Goal: Task Accomplishment & Management: Use online tool/utility

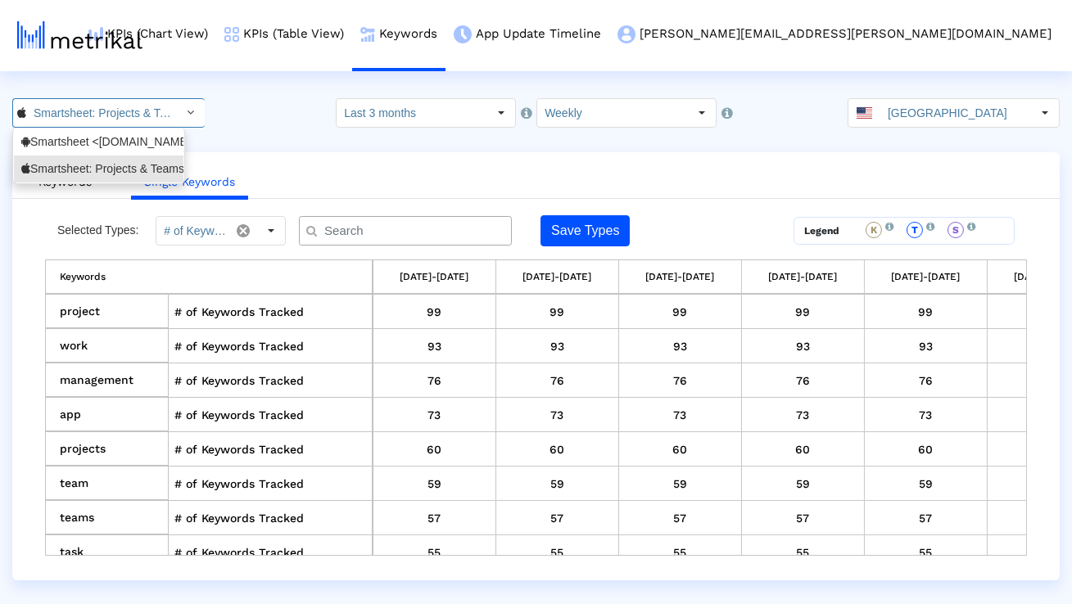
scroll to position [407, 0]
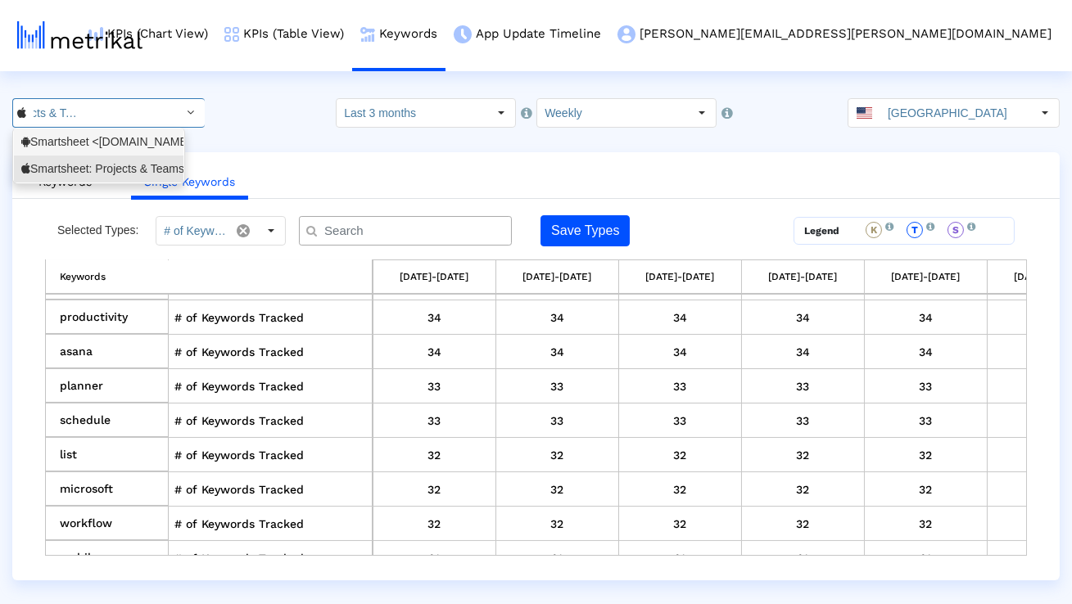
click at [112, 149] on div "Smartsheet <[DOMAIN_NAME]>" at bounding box center [98, 142] width 155 height 16
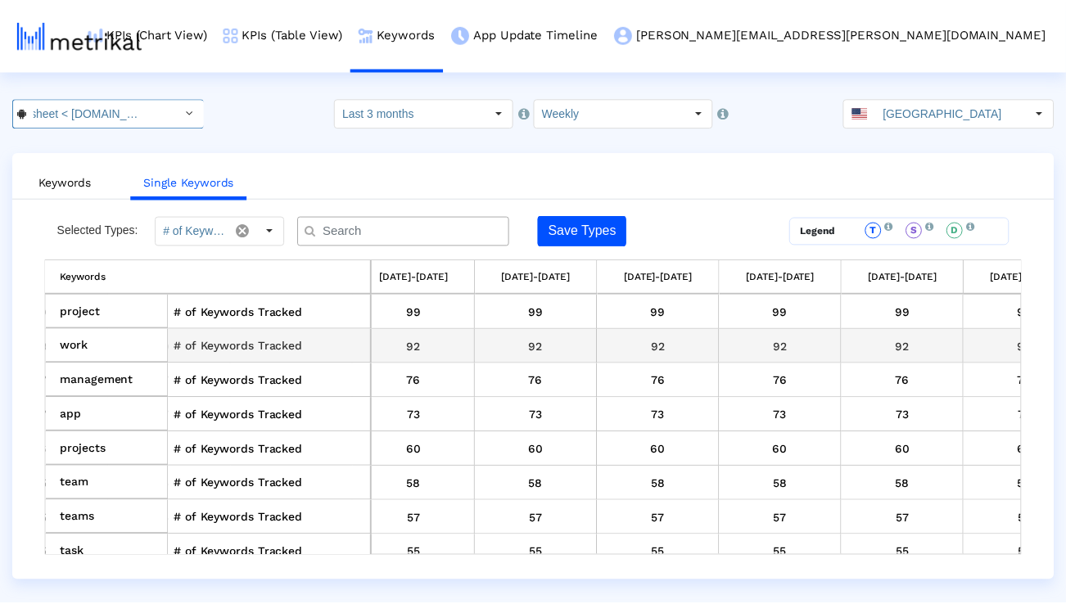
scroll to position [0, 949]
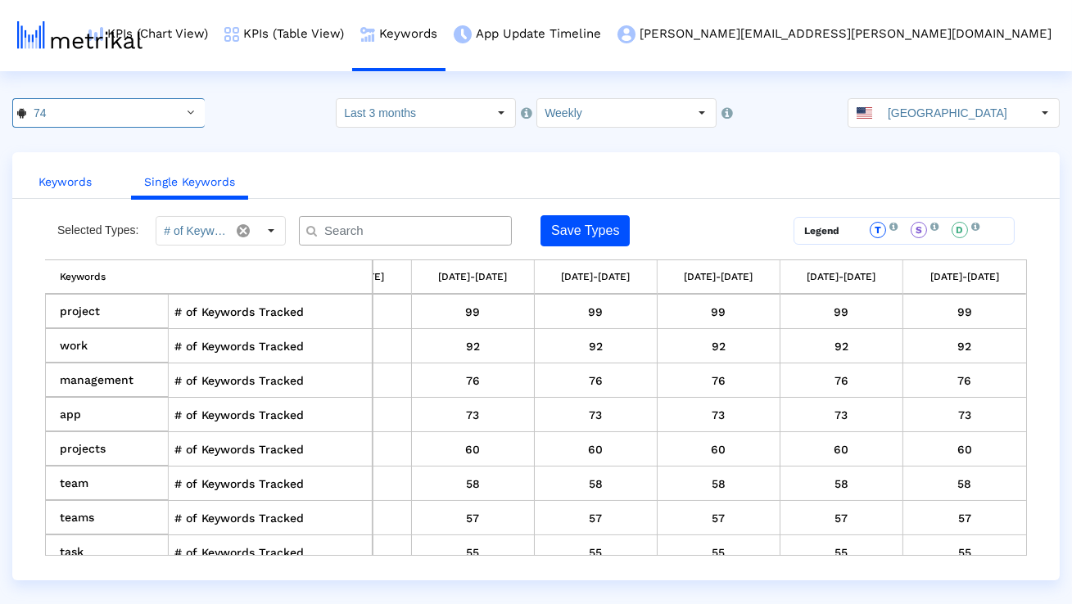
click at [42, 186] on link "Keywords" at bounding box center [64, 182] width 79 height 30
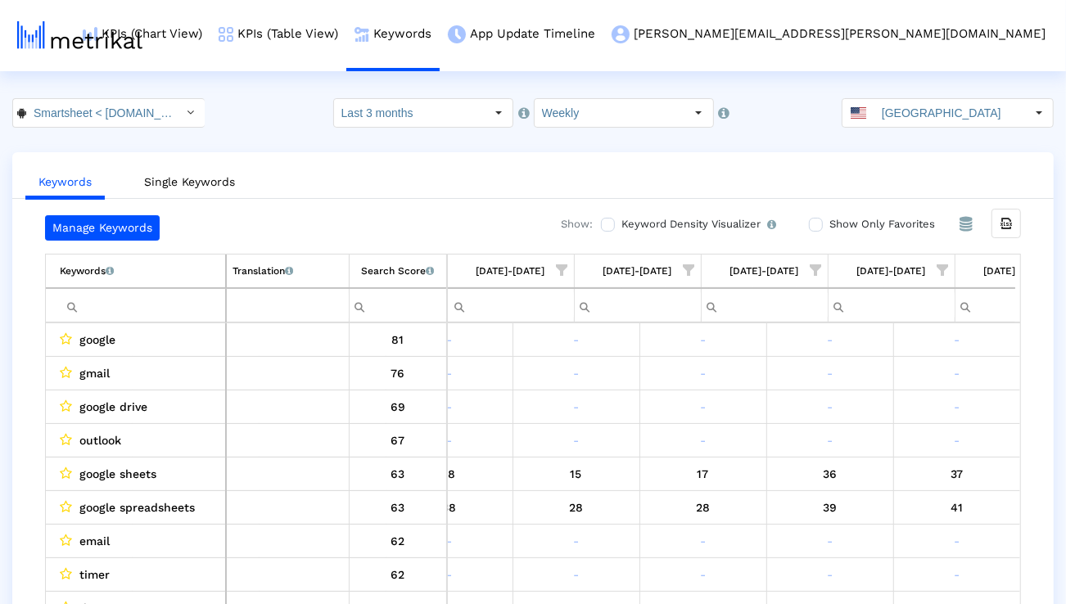
scroll to position [0, 1081]
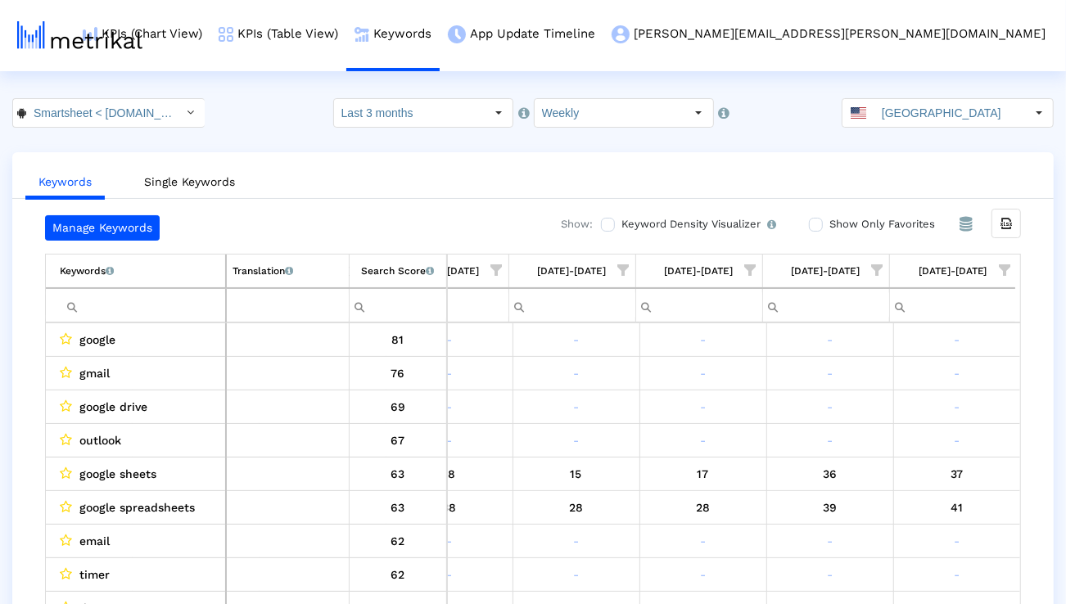
click at [123, 301] on input "Filter cell" at bounding box center [142, 305] width 165 height 27
paste input "program management"
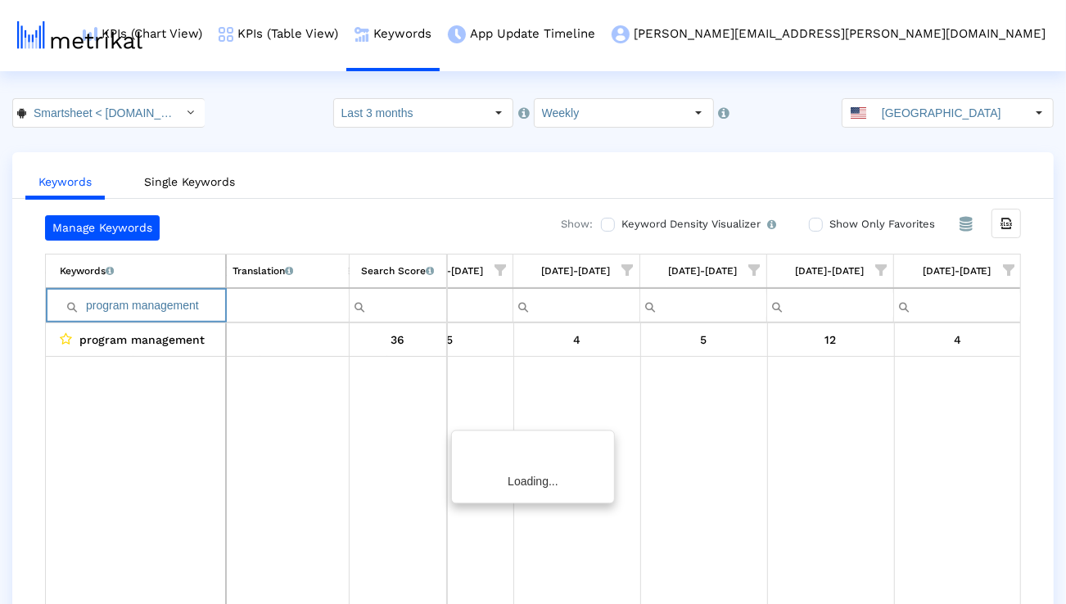
scroll to position [0, 1076]
paste input "automate process"
paste input "business"
paste input "project"
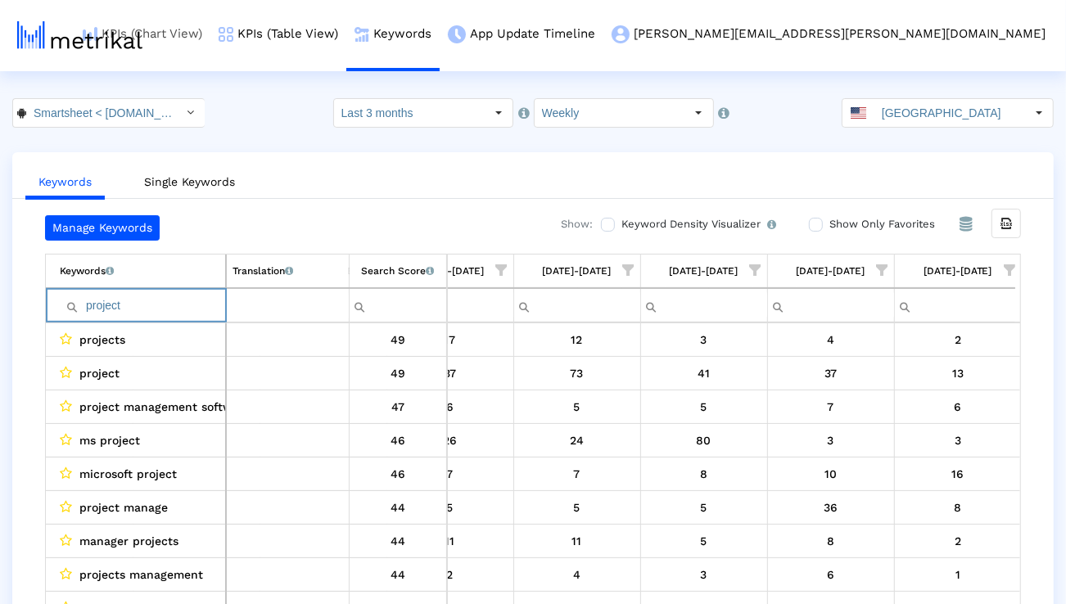
paste input "management"
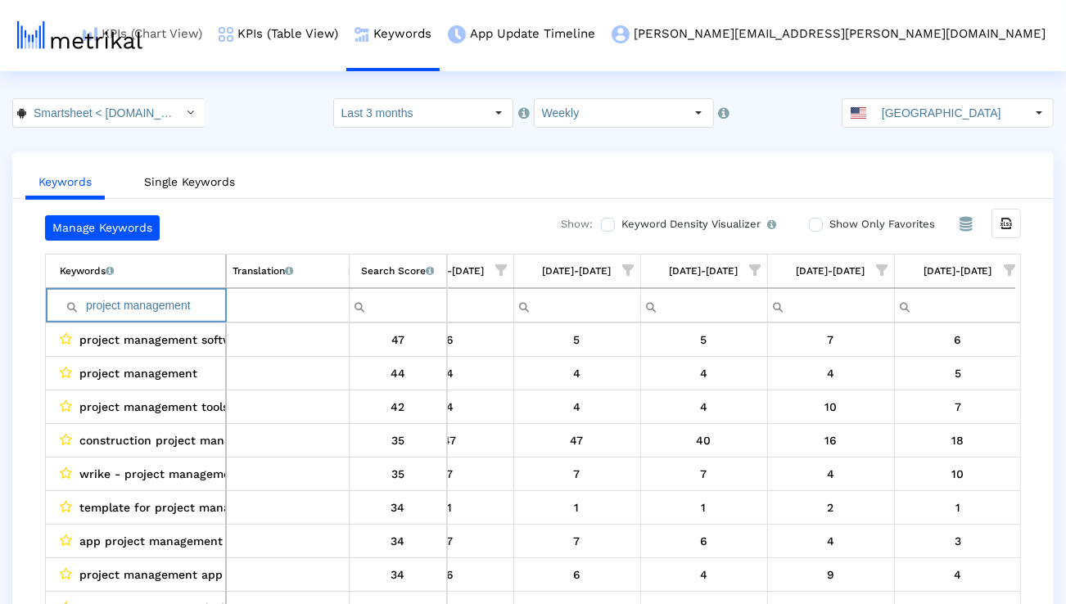
paste input "microsoft projec"
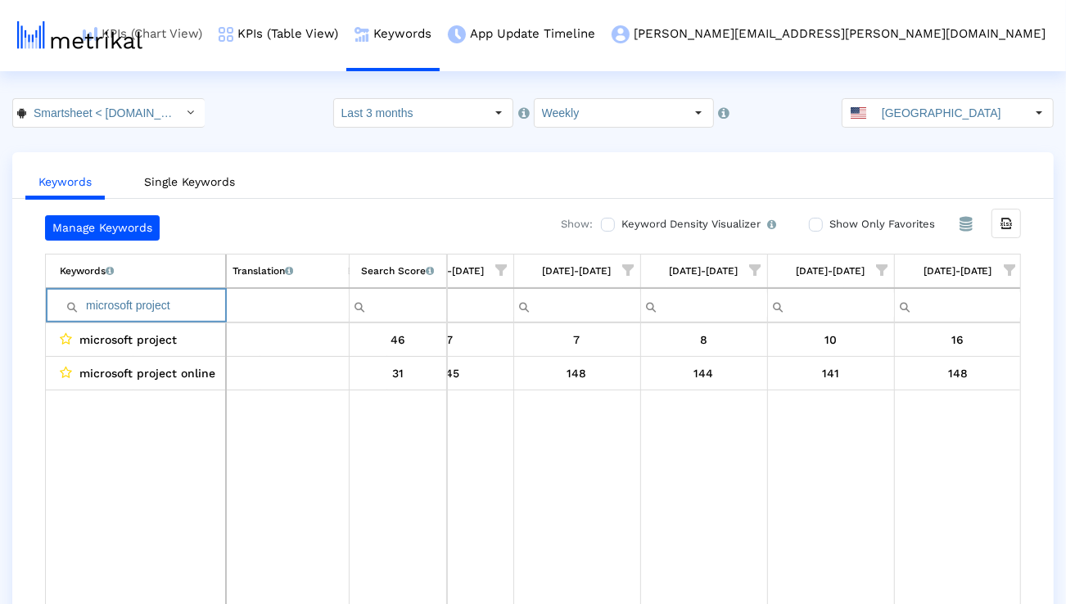
paste input "project manager"
paste input "manage projects"
paste input "project management app"
paste input "organizer"
paste input "planning"
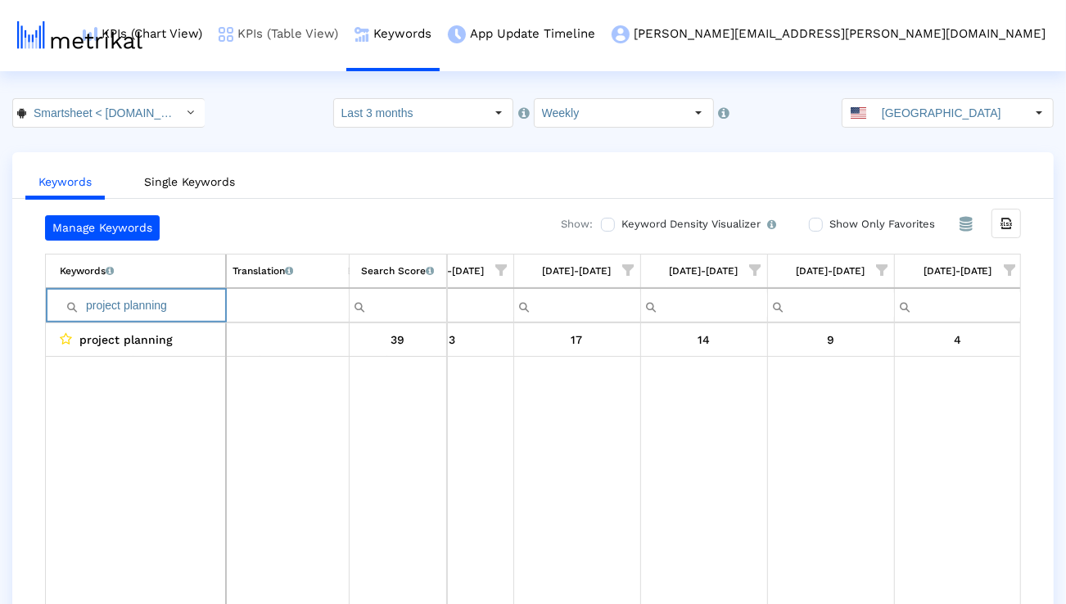
paste input "task"
paste input "track projects"
paste input "eam"
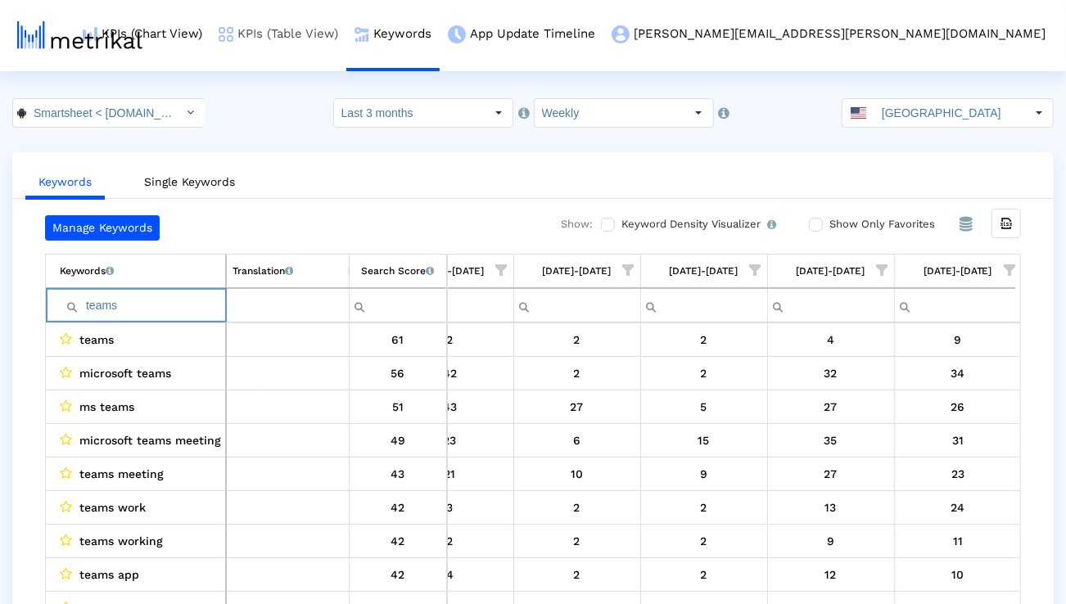
paste input "rello"
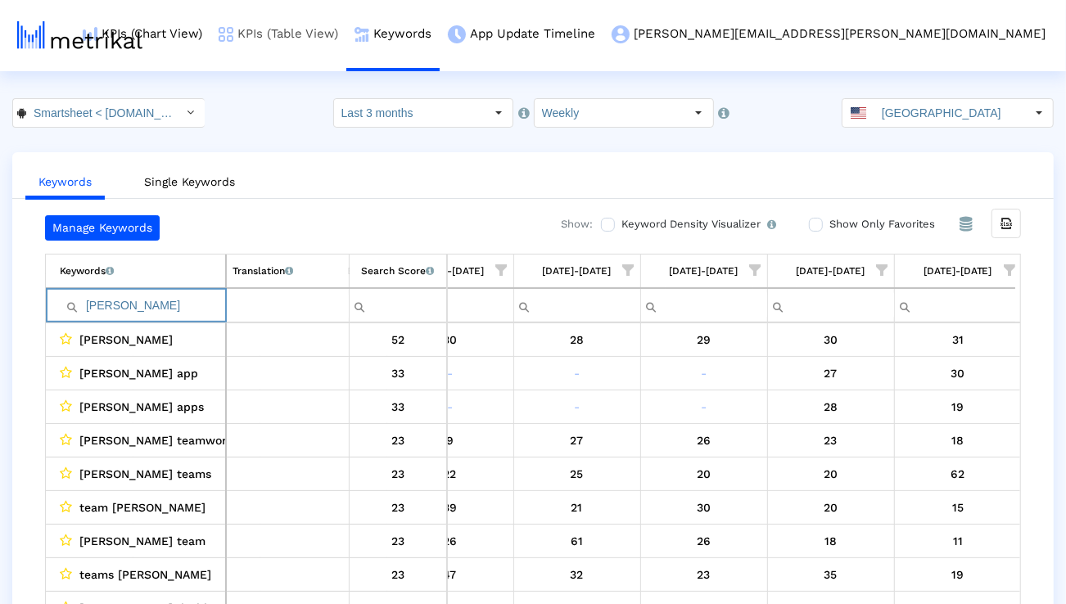
paste input "[DATE] com"
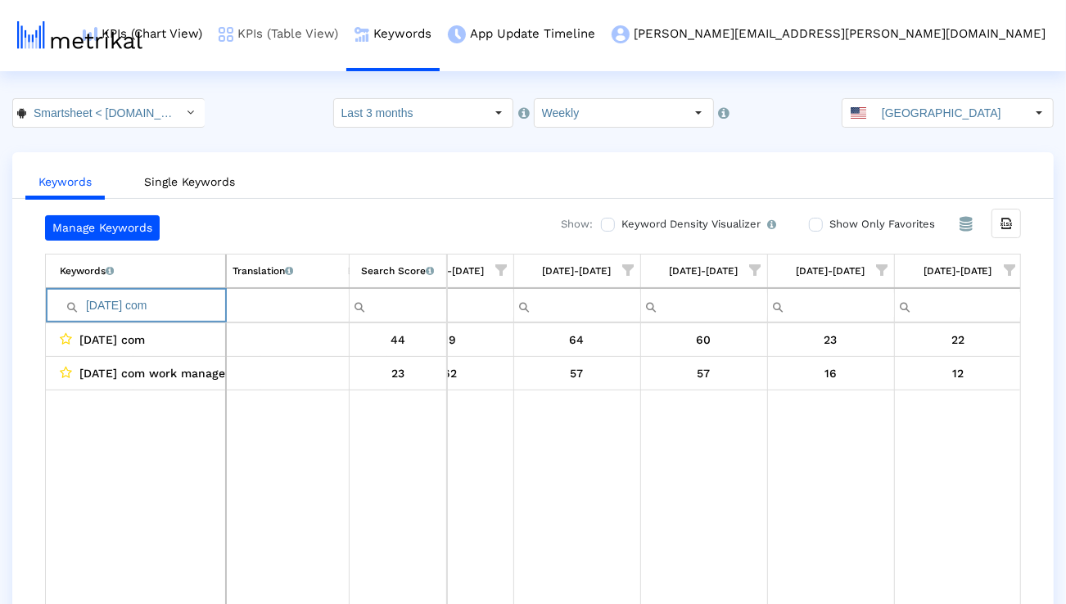
paste input "project dashboard"
paste input "airtable"
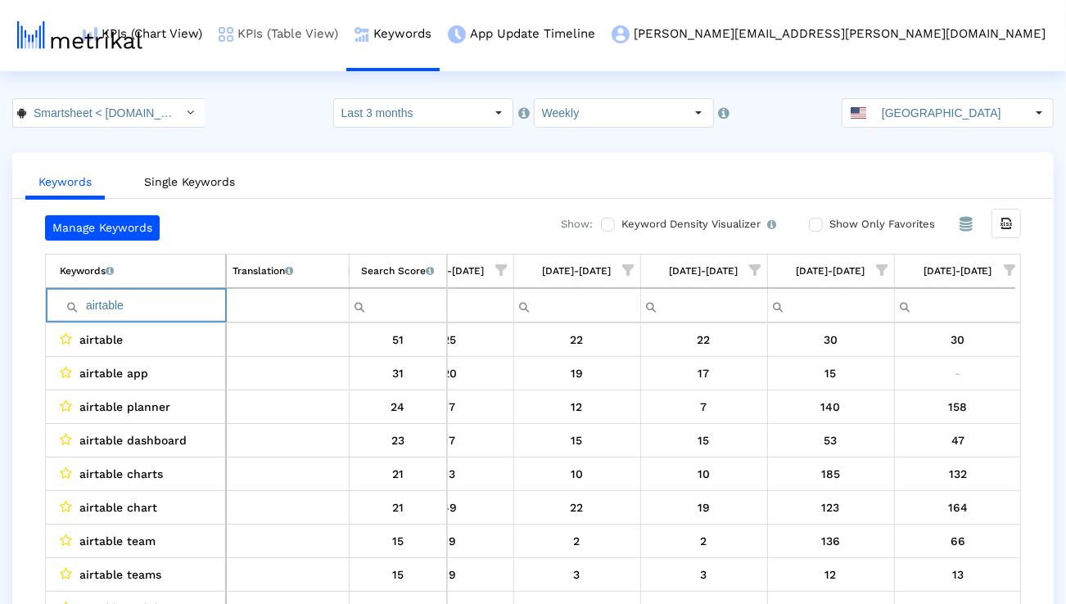
paste input "teamwork"
paste input "workflow"
paste input "project management tools"
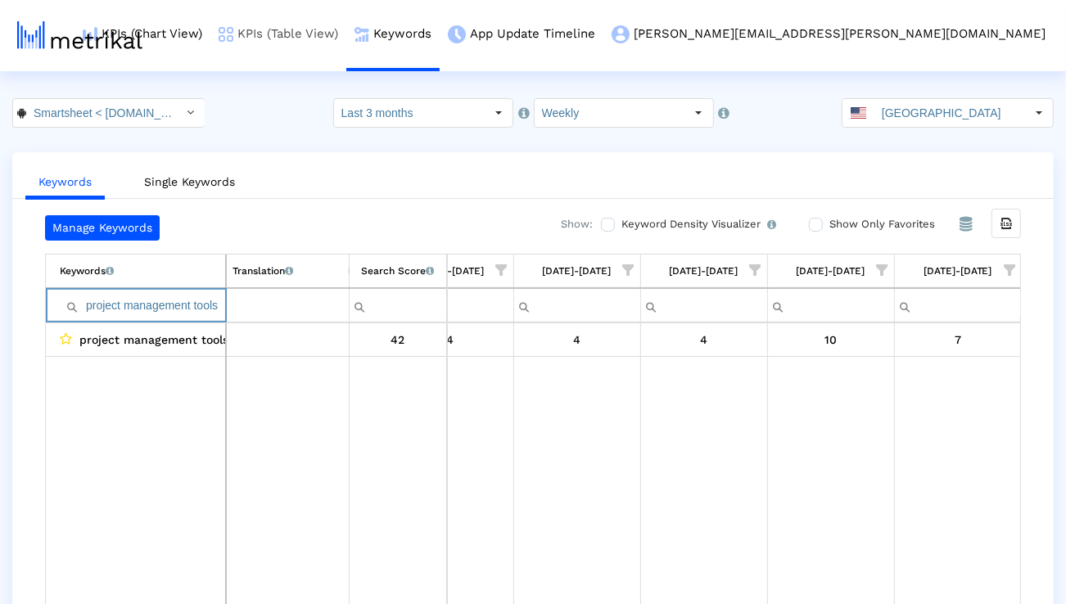
paste input "manage team"
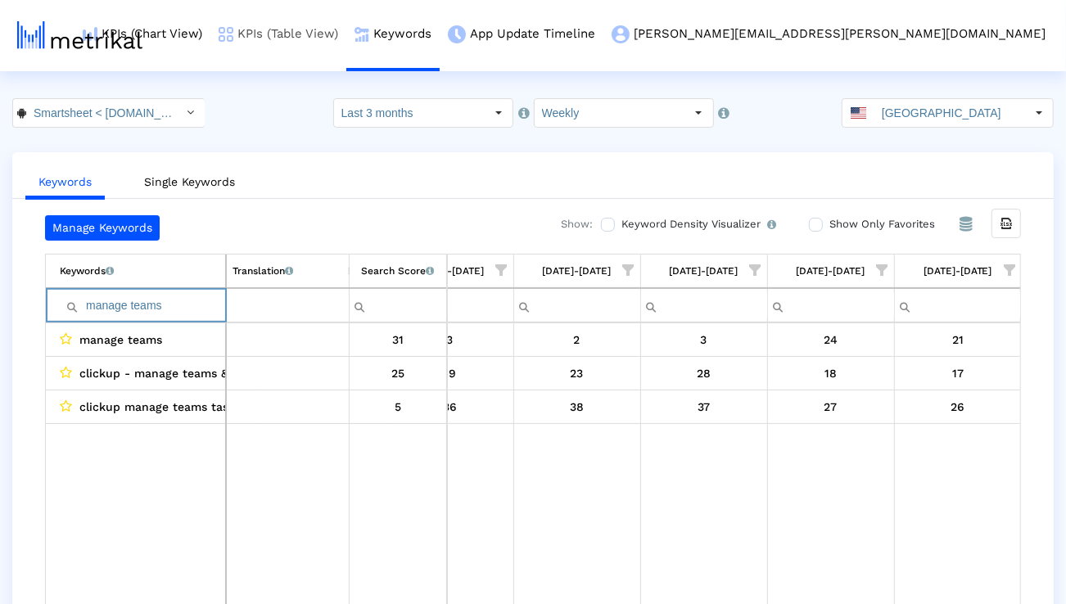
paste input "plan project"
paste input "automate workflows"
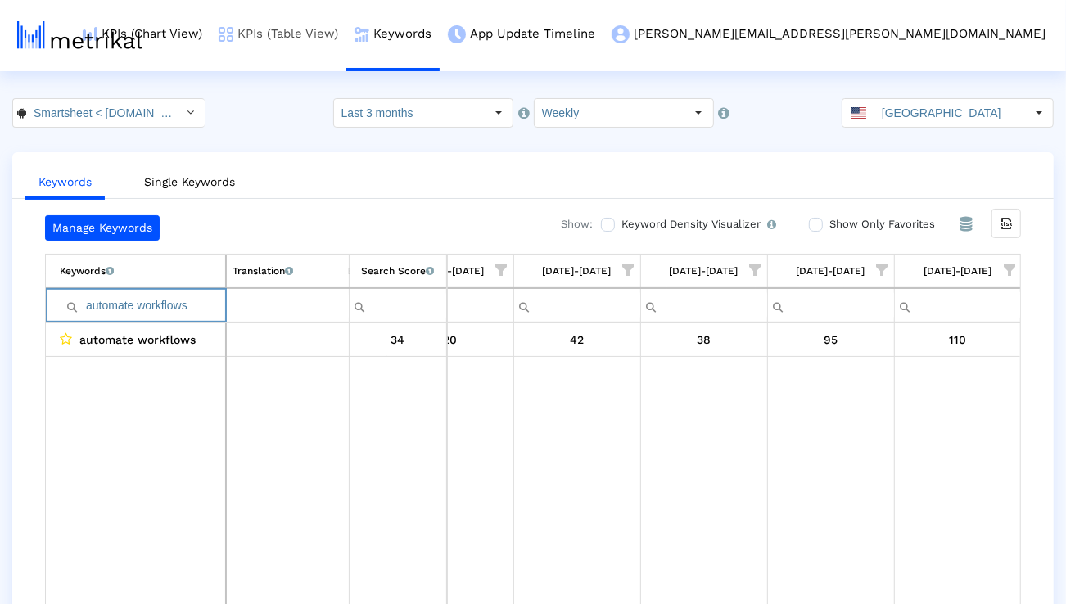
type input "automate workflows"
